Goal: Submit feedback/report problem

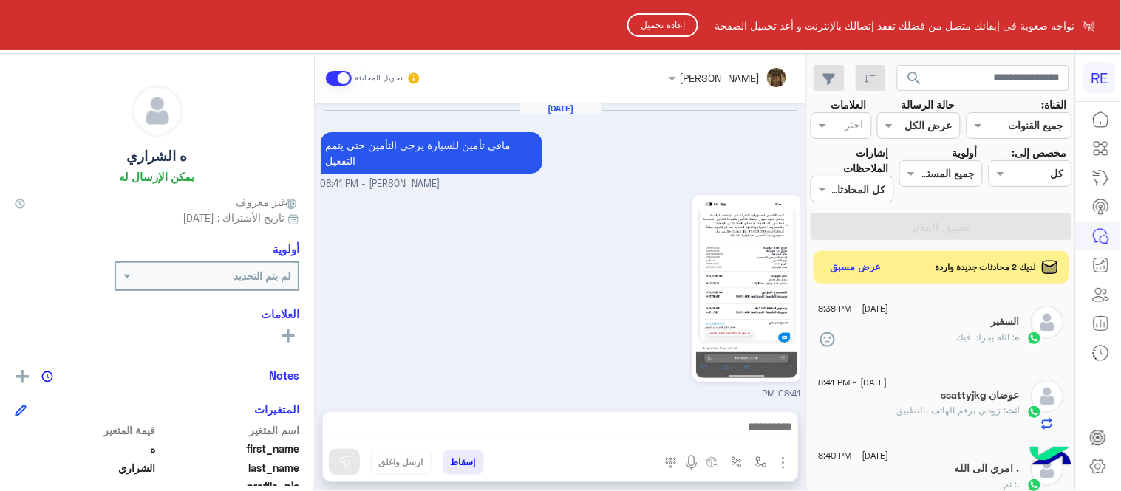
scroll to position [476, 0]
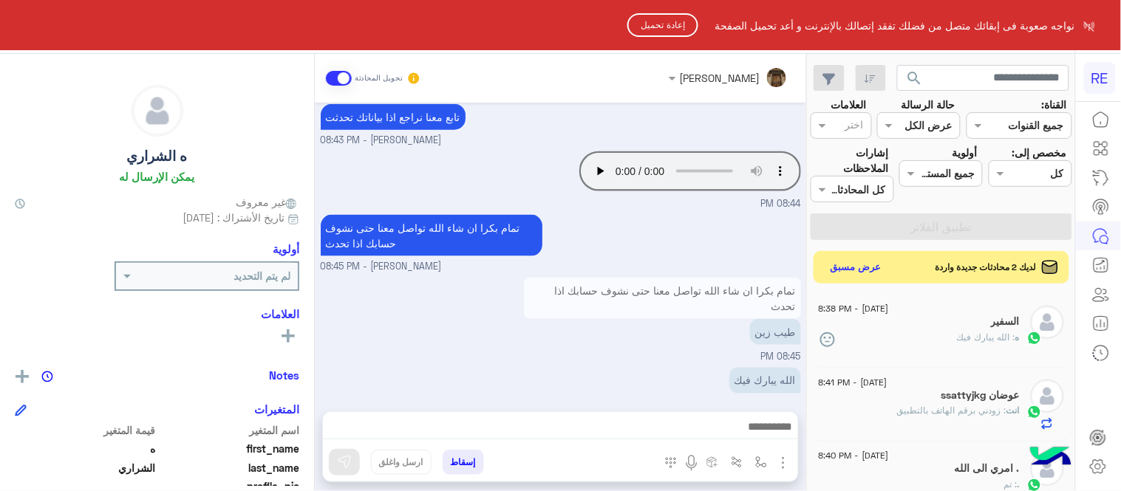
click at [674, 26] on button "إعادة تحميل" at bounding box center [662, 25] width 71 height 24
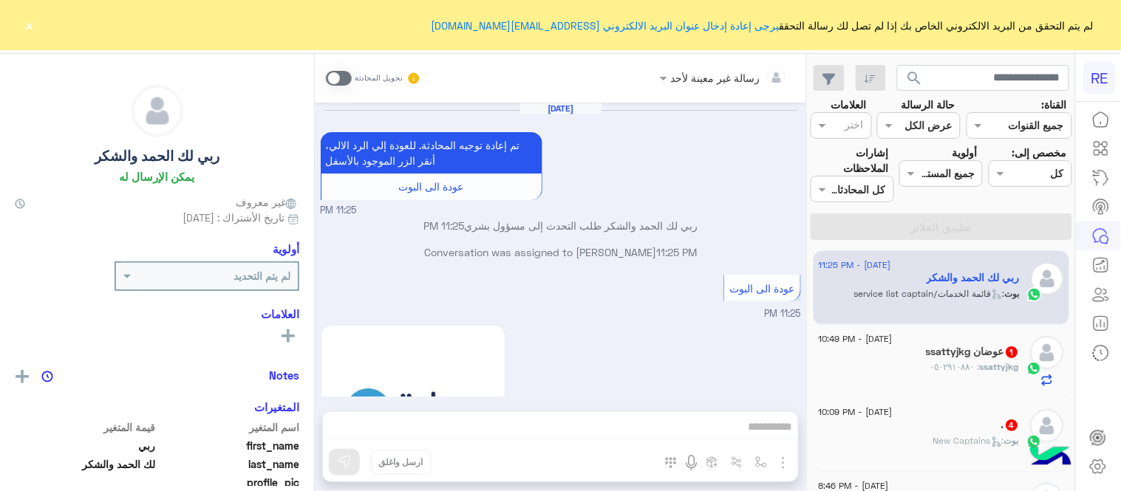
scroll to position [656, 0]
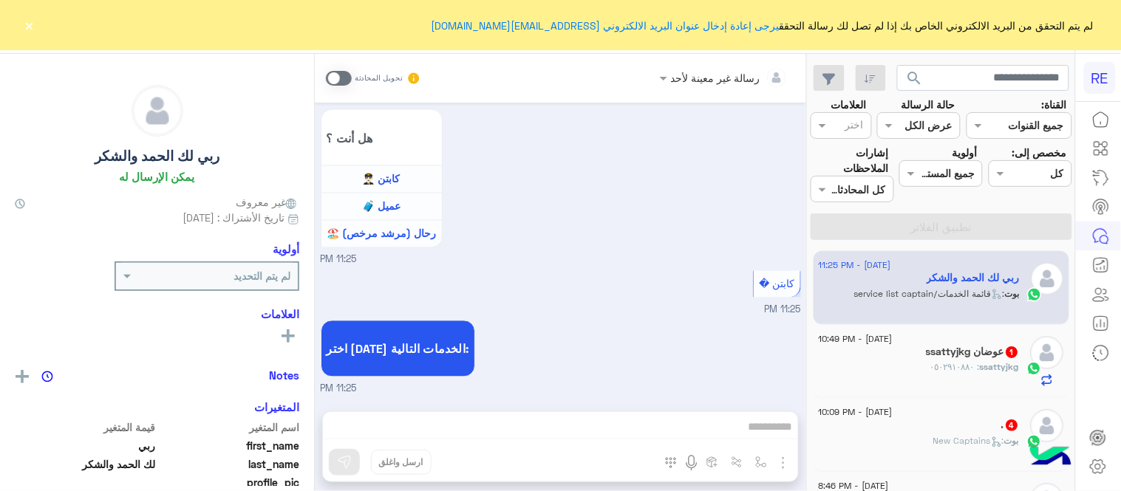
click at [35, 26] on button "×" at bounding box center [29, 25] width 15 height 15
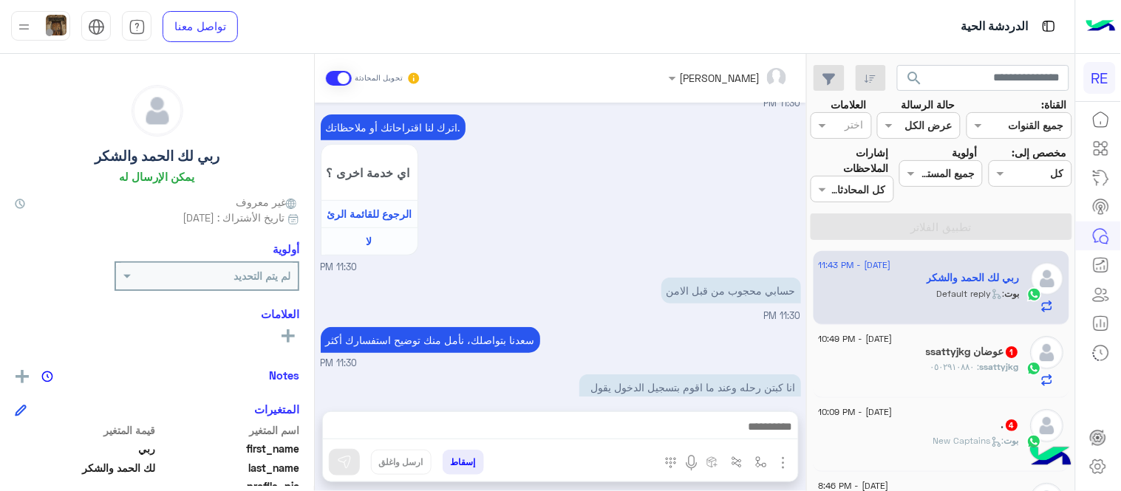
scroll to position [8584, 0]
